Goal: Information Seeking & Learning: Learn about a topic

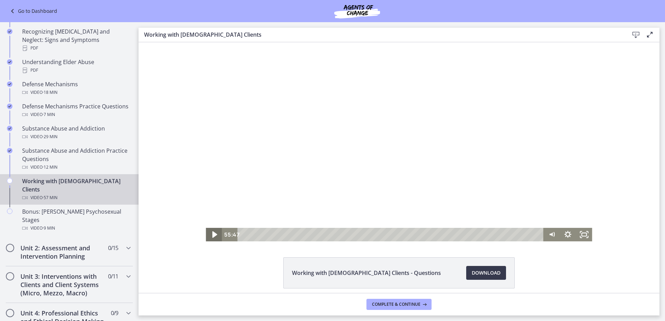
click at [210, 238] on icon "Play Video" at bounding box center [214, 235] width 19 height 16
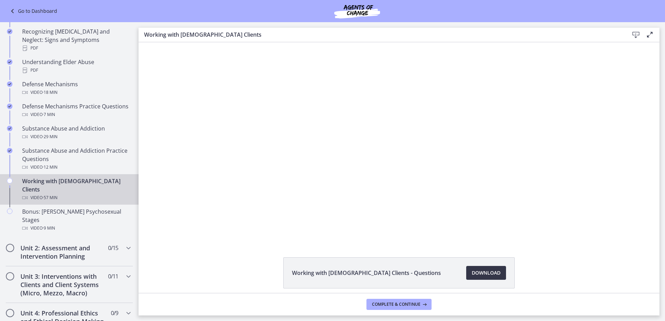
click at [473, 268] on link "Download Opens in a new window" at bounding box center [486, 273] width 40 height 14
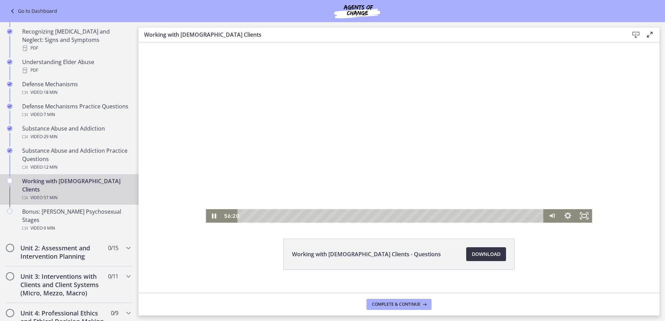
scroll to position [29, 0]
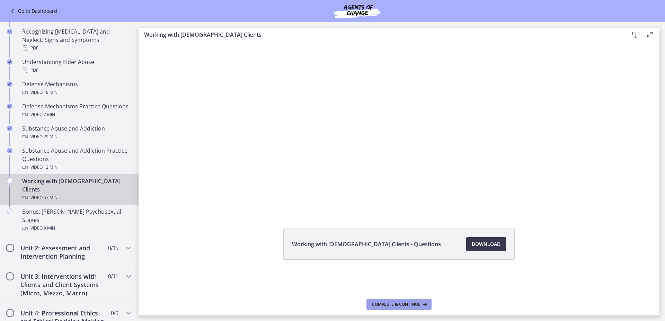
click at [405, 306] on span "Complete & continue" at bounding box center [396, 305] width 49 height 6
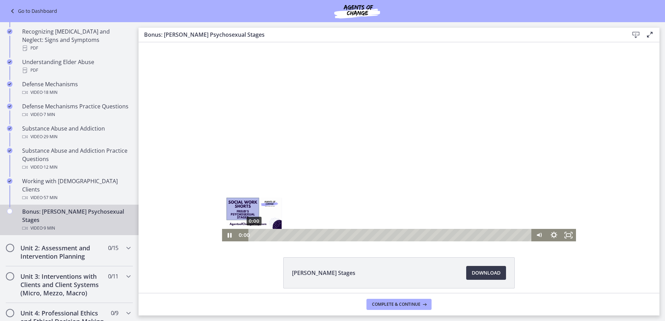
click at [254, 233] on div "0:00" at bounding box center [391, 235] width 274 height 12
click at [223, 235] on icon "Pause" at bounding box center [229, 235] width 15 height 12
click at [223, 235] on icon "Play Video" at bounding box center [230, 235] width 18 height 15
drag, startPoint x: 320, startPoint y: 234, endPoint x: 242, endPoint y: 238, distance: 78.1
click at [242, 238] on div "0:00 0:00" at bounding box center [384, 235] width 295 height 12
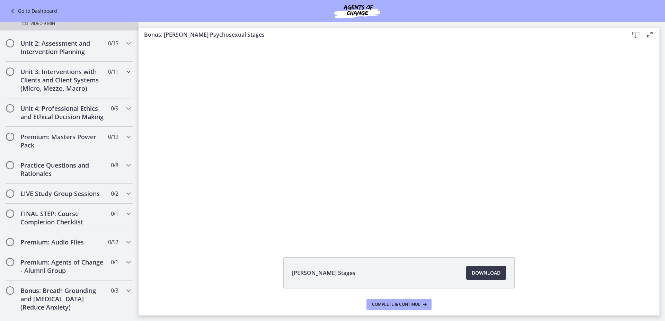
scroll to position [604, 0]
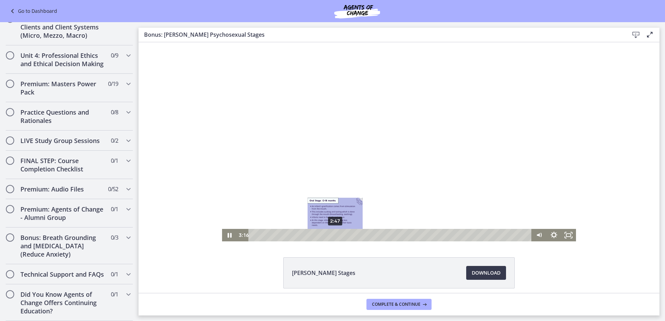
click at [333, 234] on div "2:47" at bounding box center [391, 235] width 274 height 12
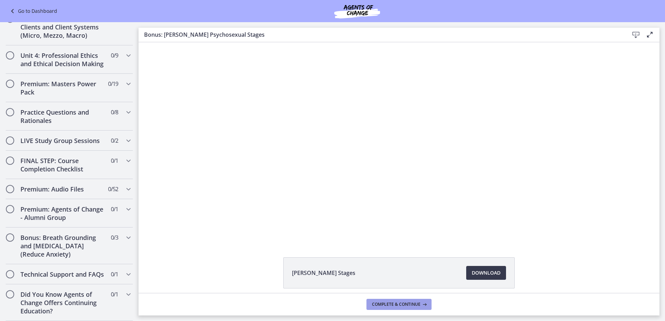
click at [403, 308] on button "Complete & continue" at bounding box center [399, 304] width 65 height 11
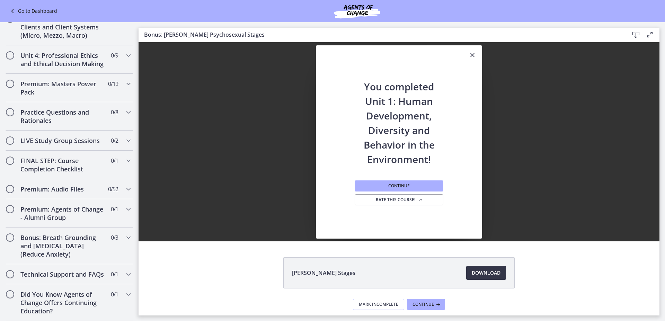
click at [476, 270] on span "Download Opens in a new window" at bounding box center [486, 273] width 29 height 8
click at [399, 190] on button "Continue" at bounding box center [399, 186] width 89 height 11
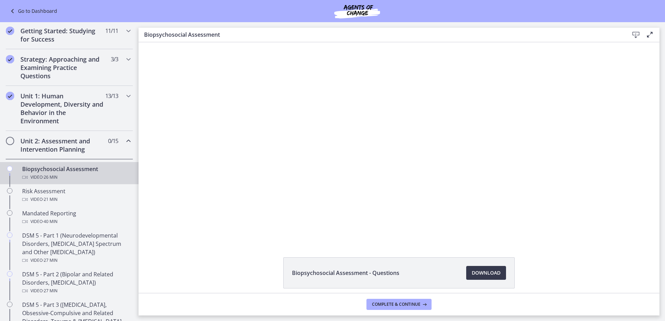
scroll to position [101, 0]
click at [10, 141] on span "Chapters" at bounding box center [10, 141] width 7 height 7
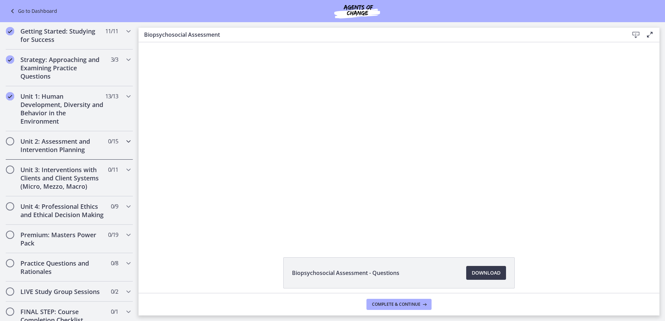
click at [73, 144] on h2 "Unit 2: Assessment and Intervention Planning" at bounding box center [62, 145] width 85 height 17
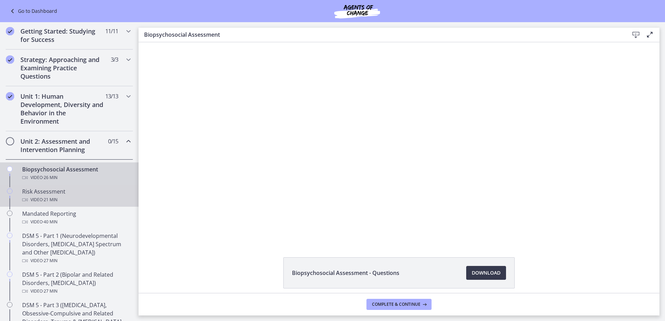
scroll to position [136, 0]
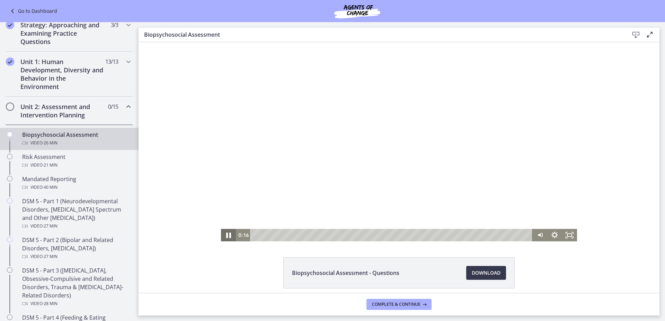
click at [226, 233] on icon "Pause" at bounding box center [229, 235] width 18 height 15
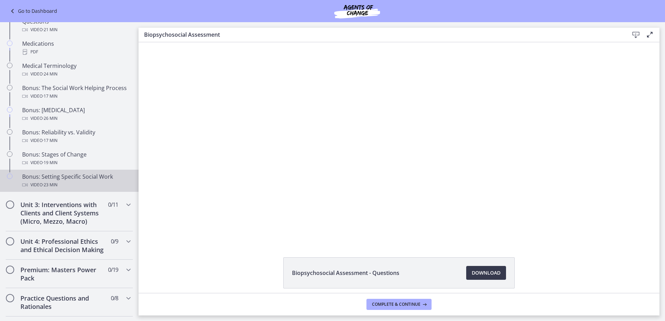
scroll to position [552, 0]
